Goal: Information Seeking & Learning: Find specific fact

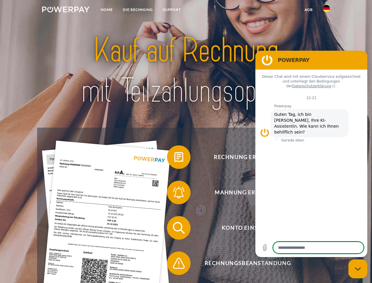
click at [66, 10] on img at bounding box center [65, 9] width 47 height 6
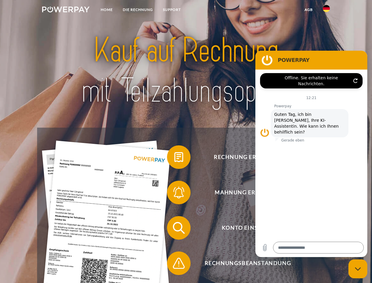
click at [326, 10] on img at bounding box center [326, 8] width 7 height 7
click at [308, 10] on link "agb" at bounding box center [308, 9] width 18 height 11
click at [174, 158] on span at bounding box center [169, 156] width 29 height 29
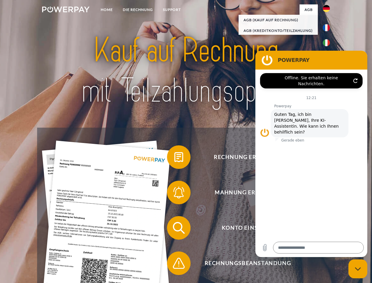
click at [174, 193] on span at bounding box center [169, 191] width 29 height 29
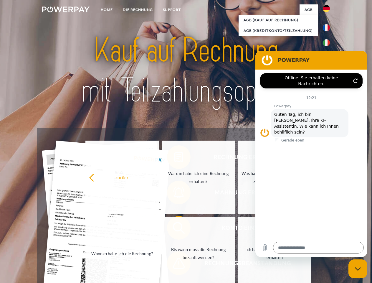
click at [174, 229] on link "Bis wann muss die Rechnung bezahlt werden?" at bounding box center [198, 253] width 73 height 74
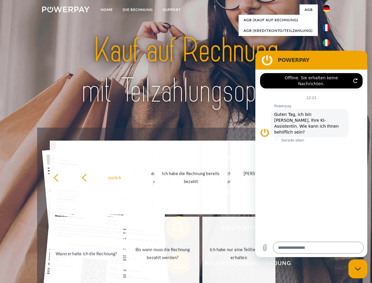
click at [174, 264] on span at bounding box center [169, 262] width 29 height 29
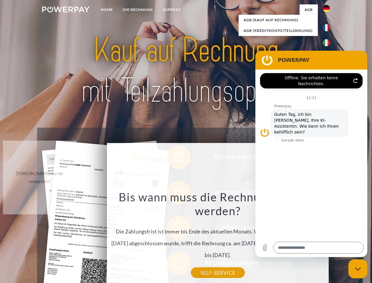
click at [358, 268] on icon "Messaging-Fenster schließen" at bounding box center [358, 269] width 6 height 4
type textarea "*"
